Goal: Information Seeking & Learning: Check status

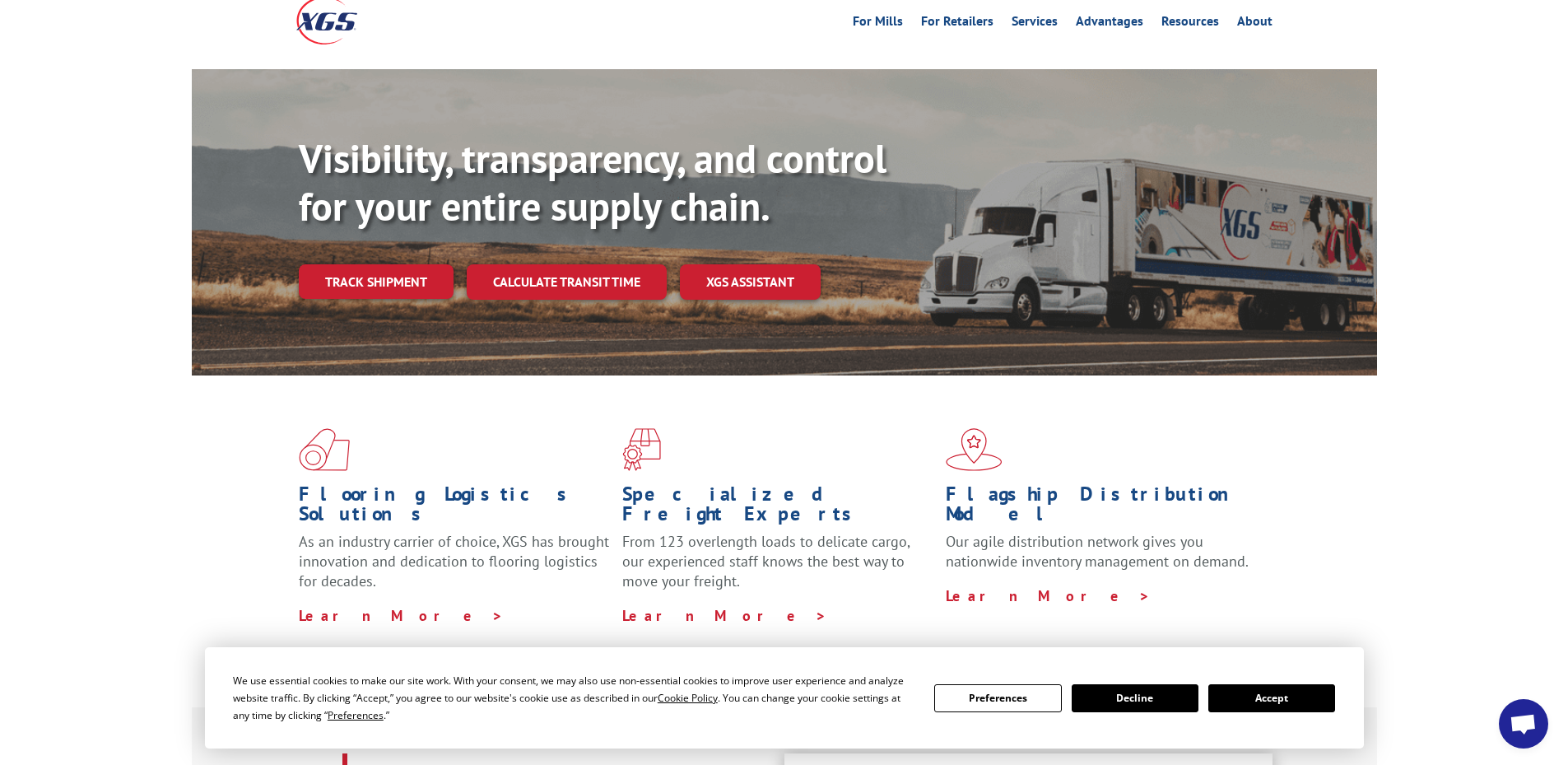
scroll to position [329, 0]
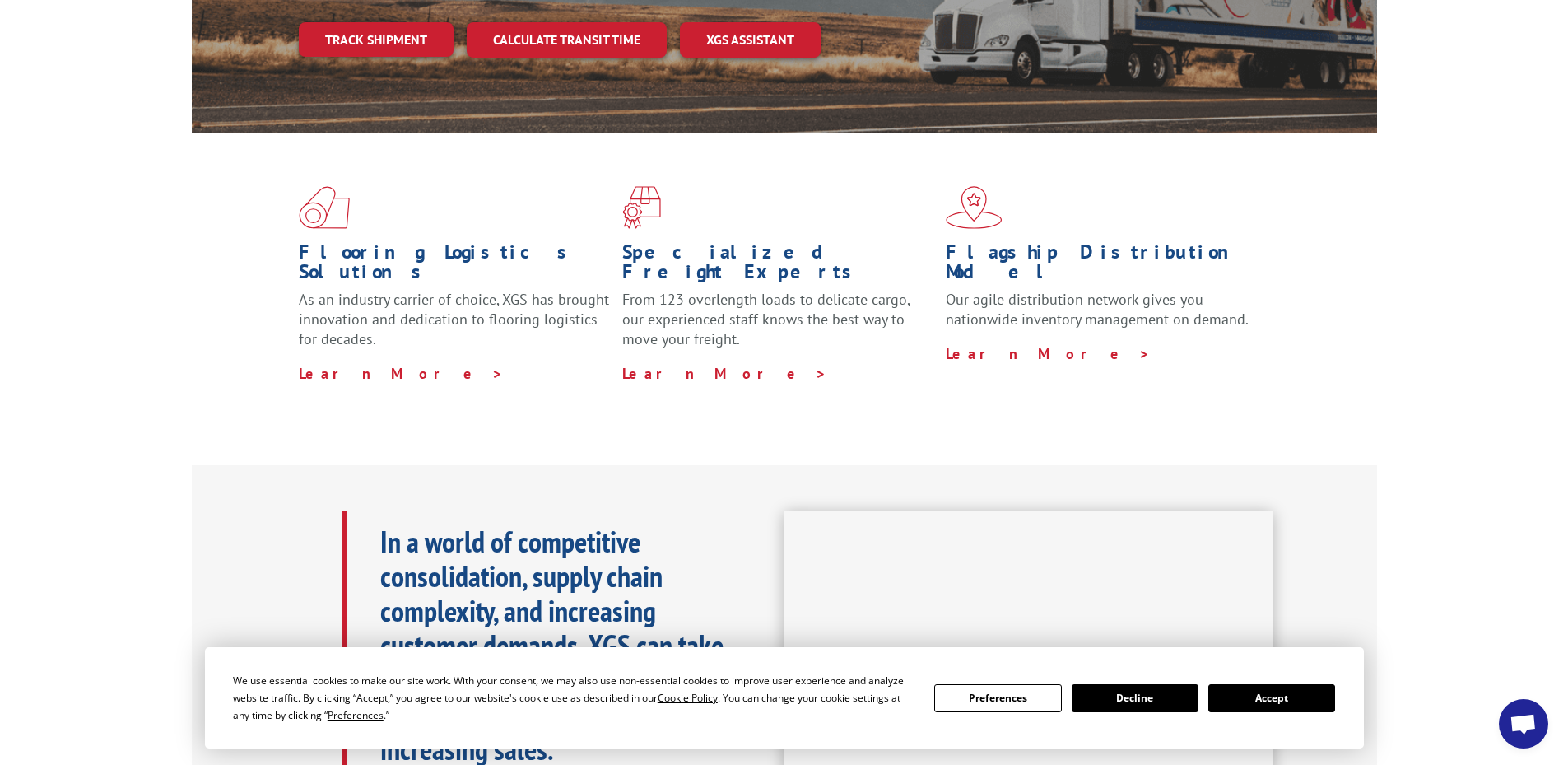
click at [1267, 700] on button "Accept" at bounding box center [1272, 698] width 127 height 28
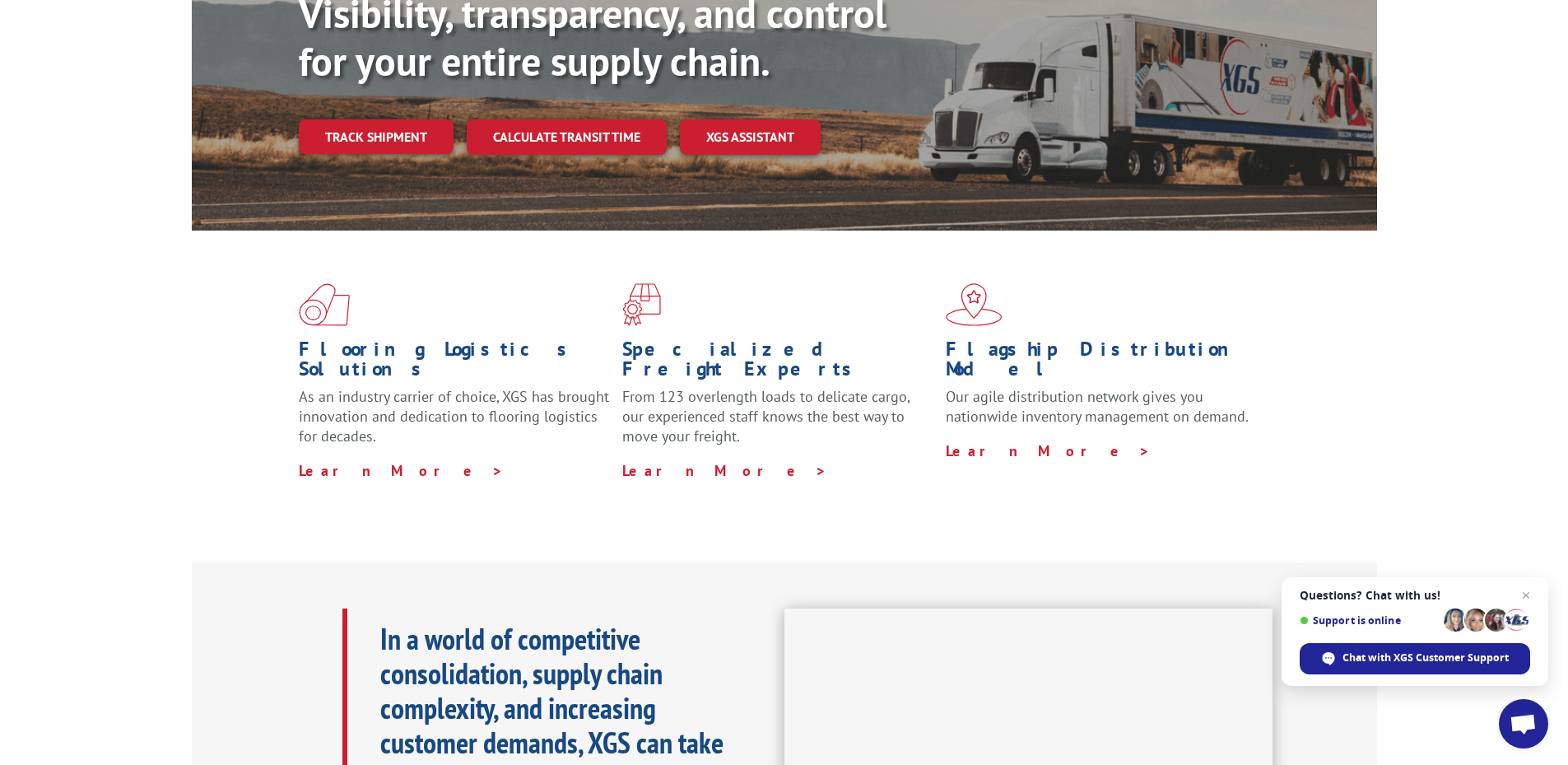
scroll to position [0, 0]
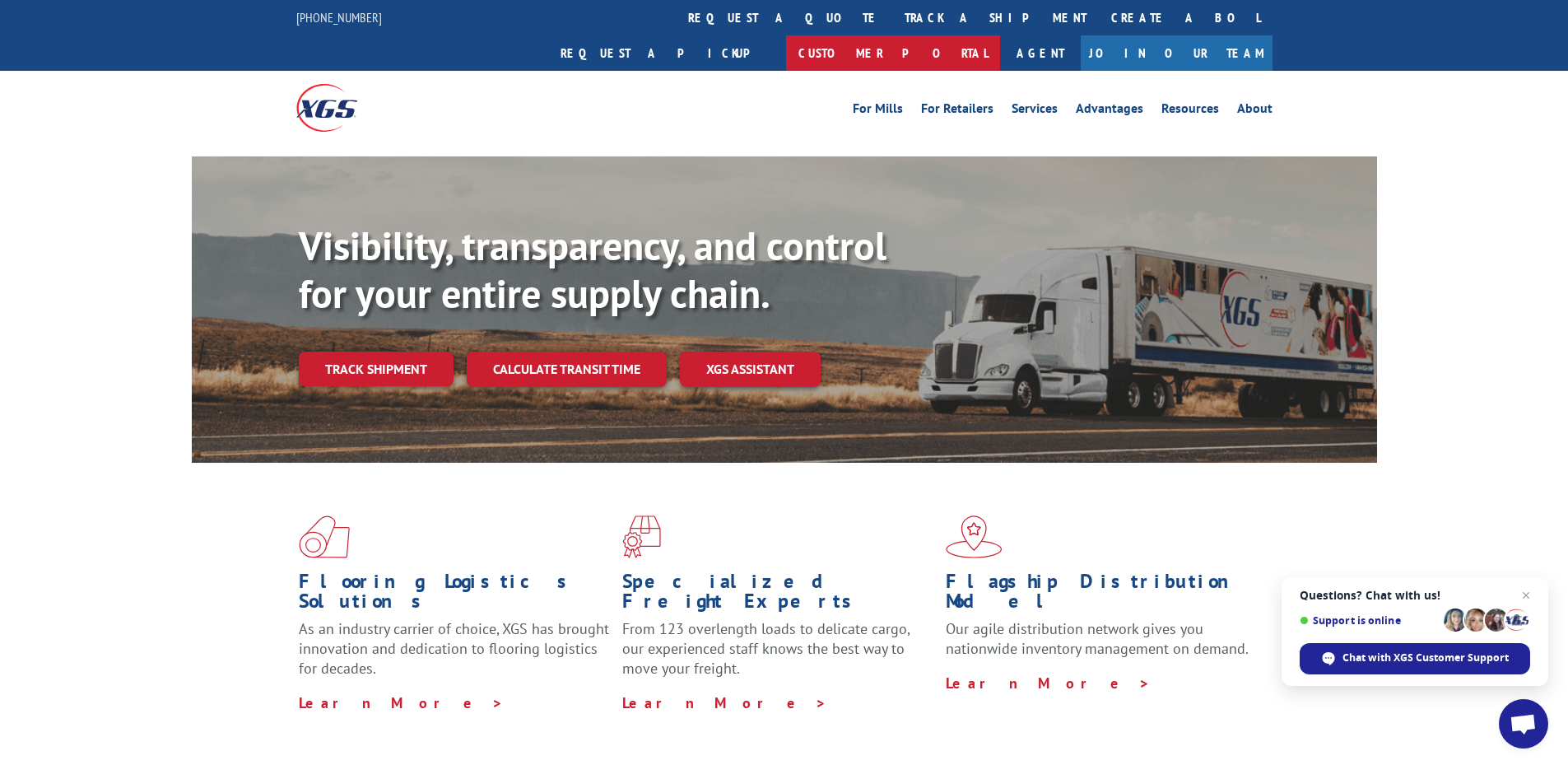
click at [1000, 35] on link "Customer Portal" at bounding box center [893, 53] width 214 height 35
click at [1032, 102] on link "Services" at bounding box center [1035, 111] width 46 height 19
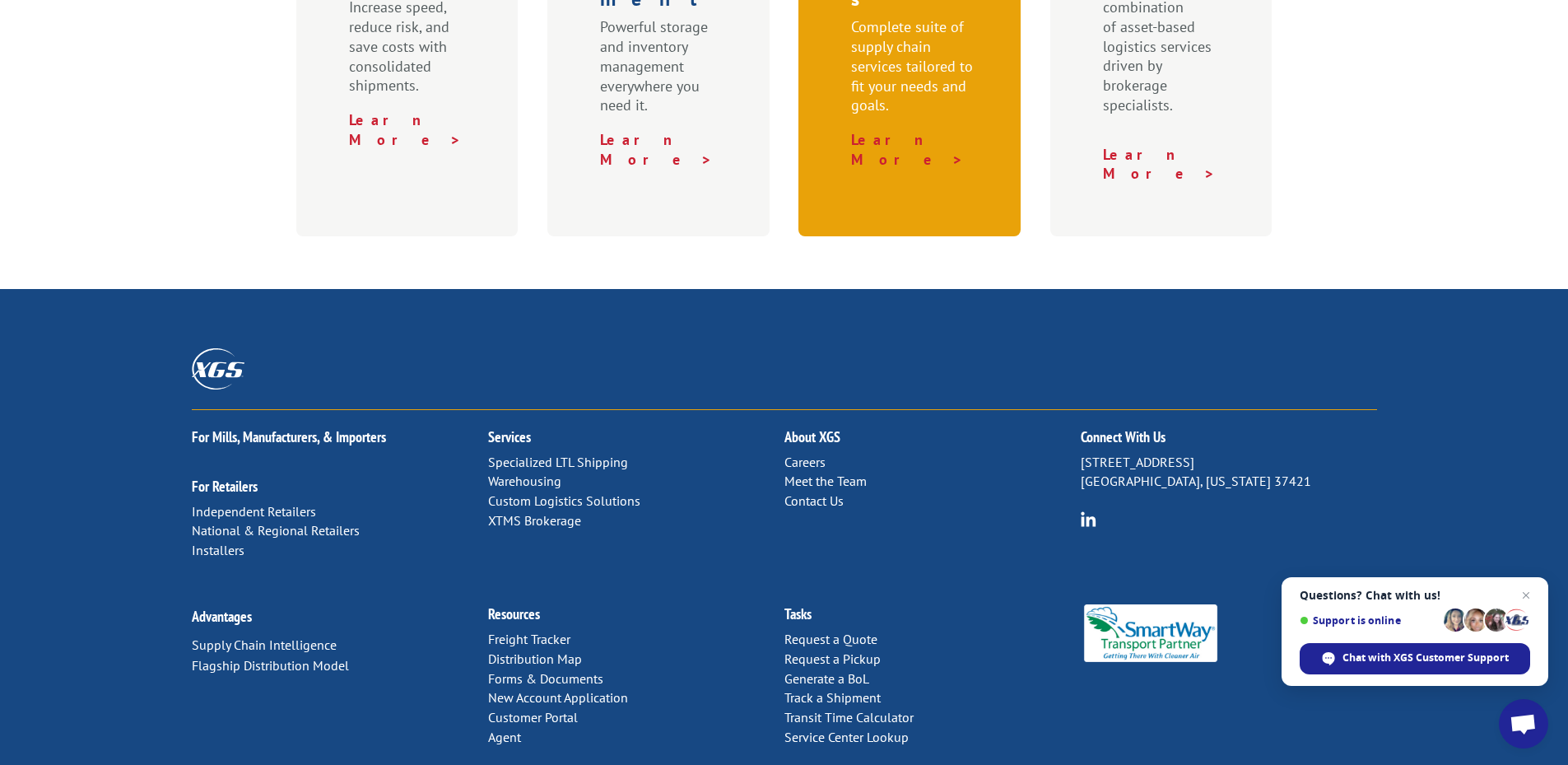
scroll to position [835, 0]
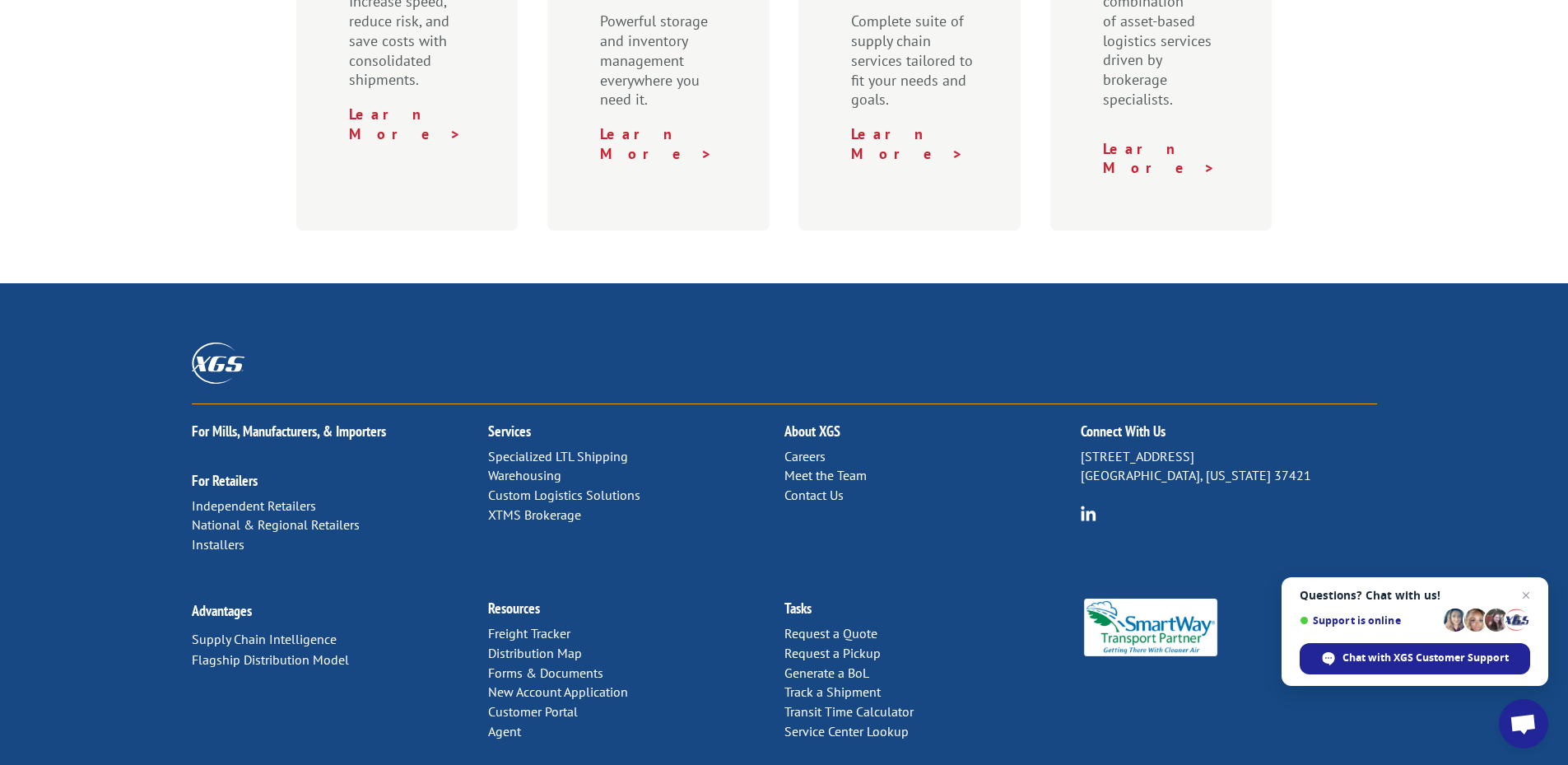
click at [838, 486] on link "Contact Us" at bounding box center [814, 495] width 59 height 17
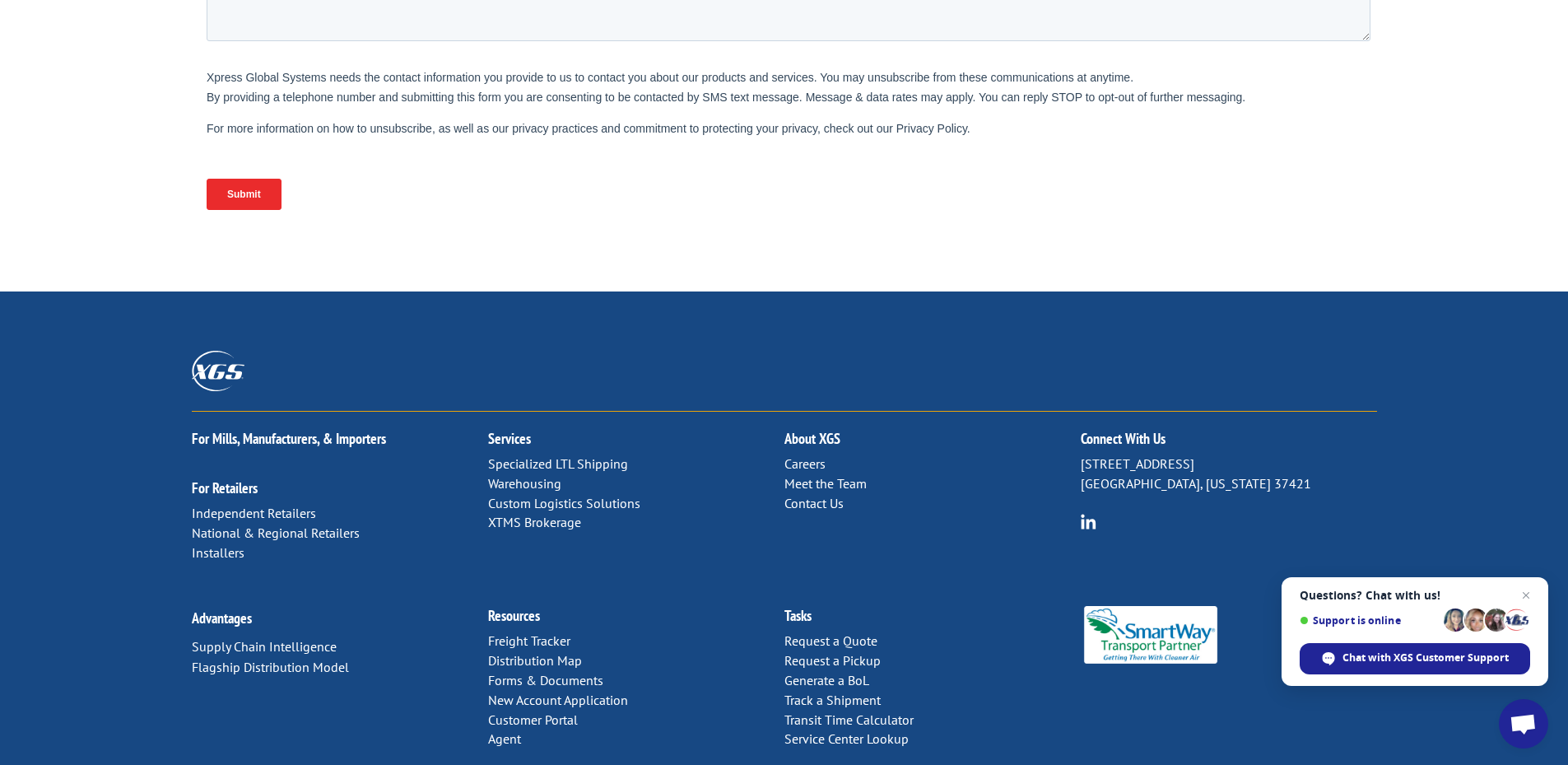
scroll to position [676, 0]
click at [493, 651] on link "Distribution Map" at bounding box center [535, 660] width 94 height 17
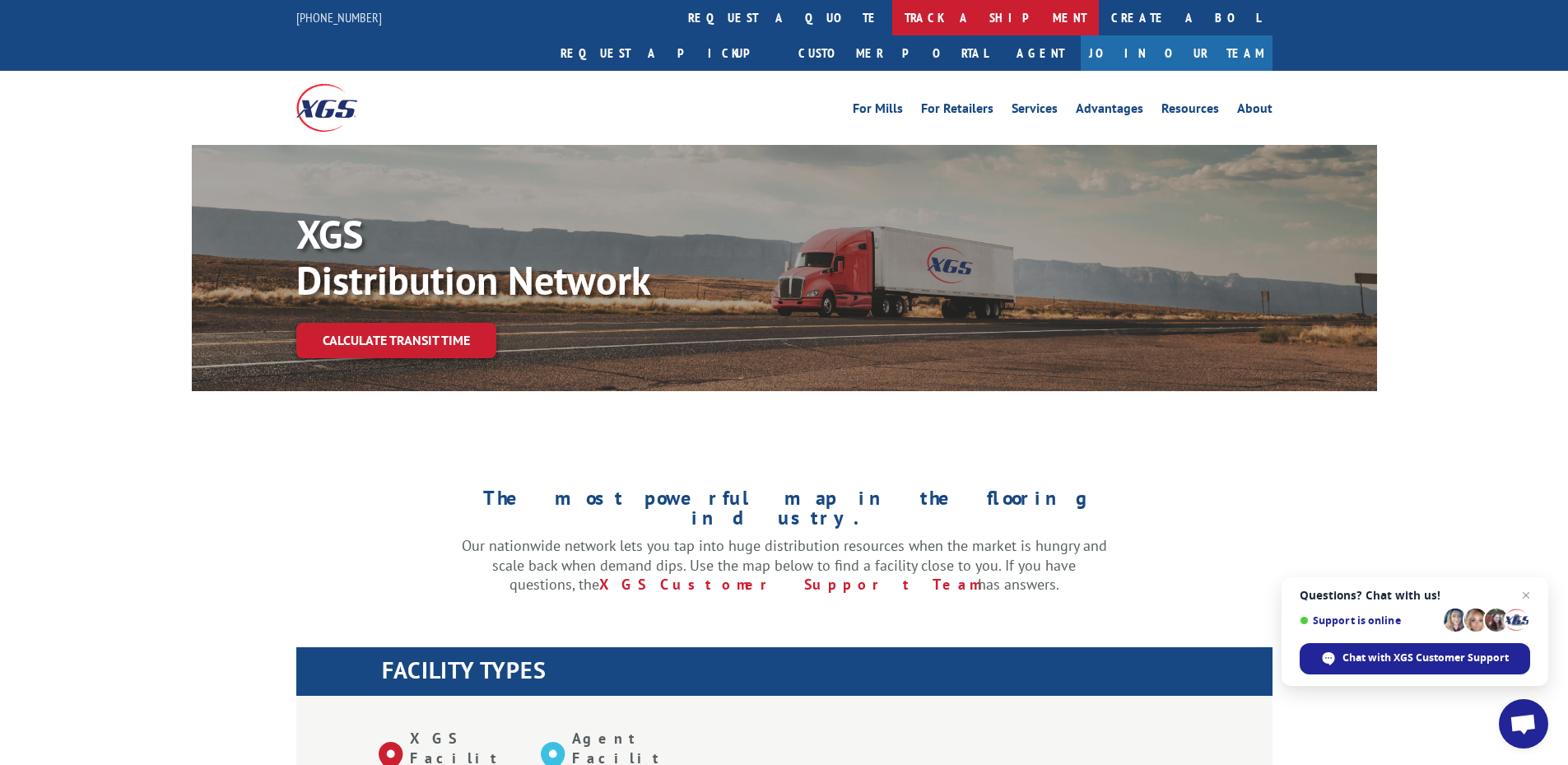
click at [893, 24] on link "track a shipment" at bounding box center [996, 18] width 207 height 35
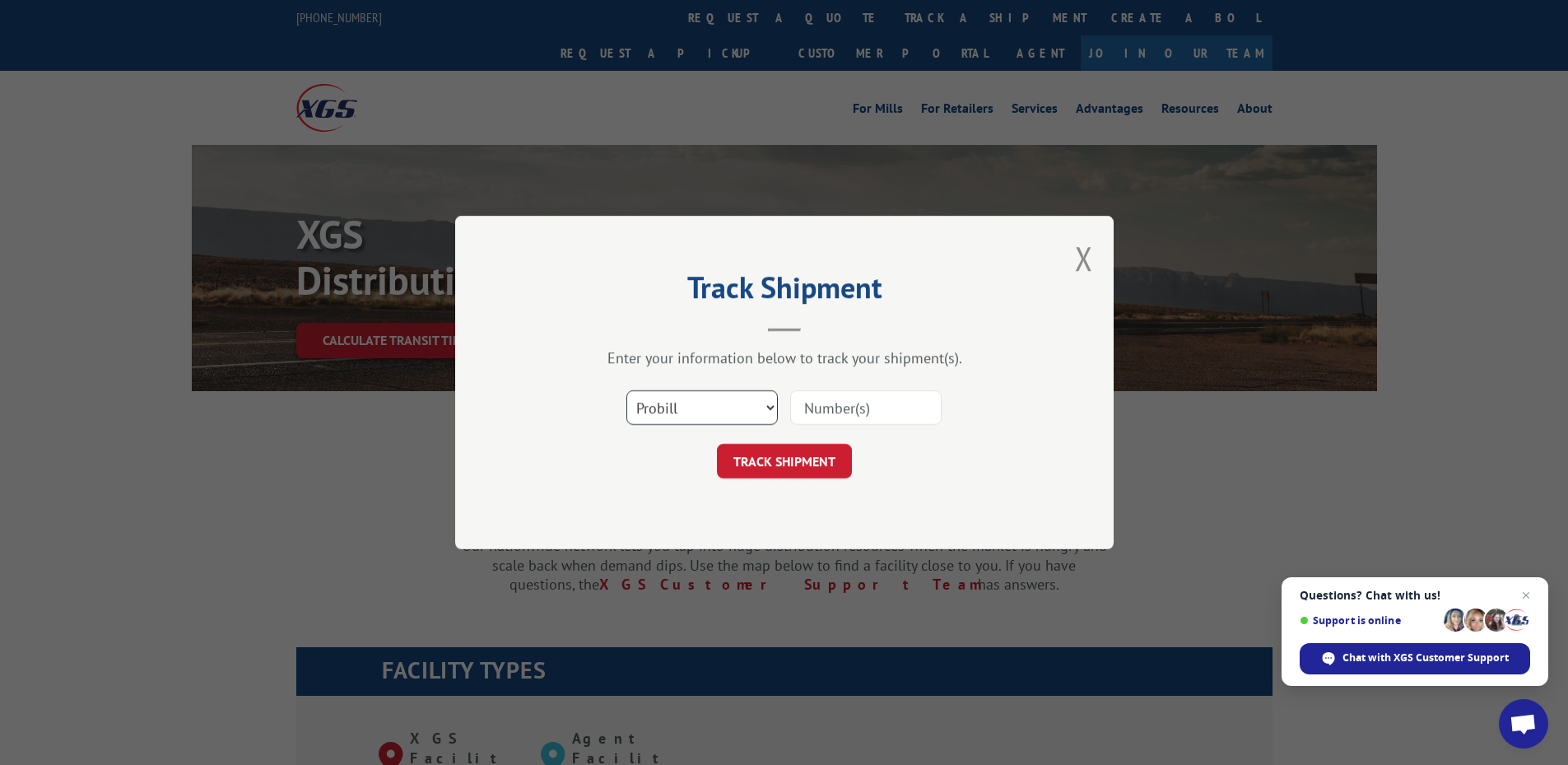
click at [708, 415] on select "Select category... Probill BOL PO" at bounding box center [702, 407] width 151 height 35
select select "bol"
click at [627, 390] on select "Select category... Probill BOL PO" at bounding box center [702, 407] width 151 height 35
click at [845, 412] on input at bounding box center [866, 407] width 151 height 35
paste input "5939824"
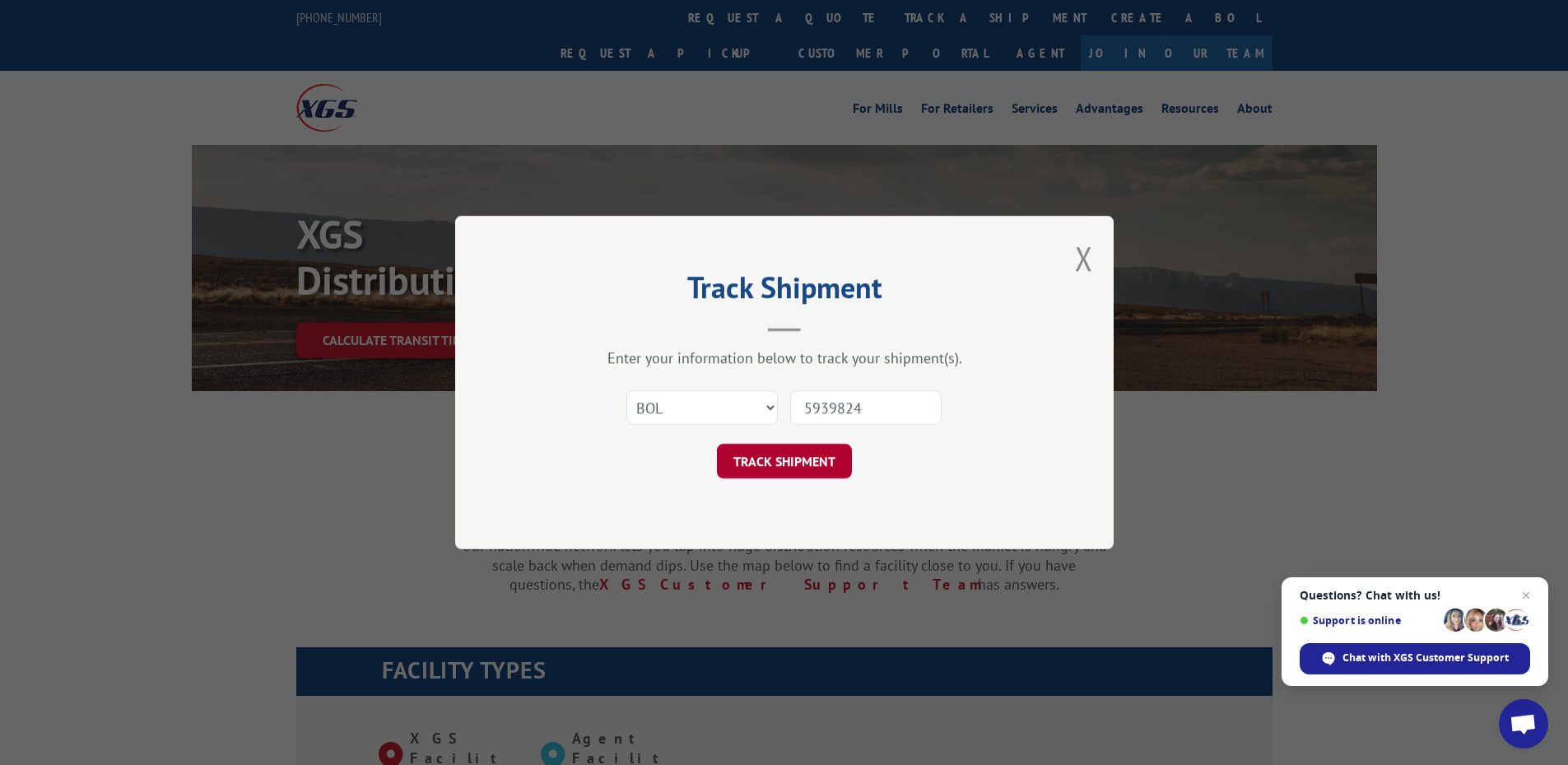
type input "5939824"
click at [823, 465] on button "TRACK SHIPMENT" at bounding box center [784, 460] width 135 height 35
